Goal: Navigation & Orientation: Find specific page/section

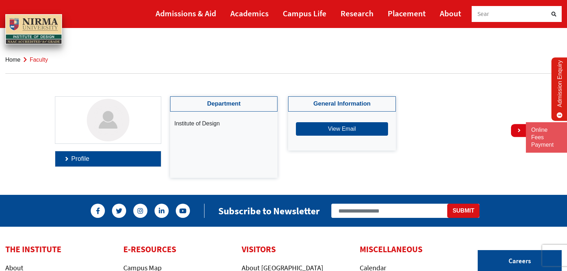
click at [65, 158] on link "Profile" at bounding box center [108, 158] width 106 height 15
click at [11, 59] on link "Home" at bounding box center [12, 60] width 15 height 6
